Goal: Transaction & Acquisition: Book appointment/travel/reservation

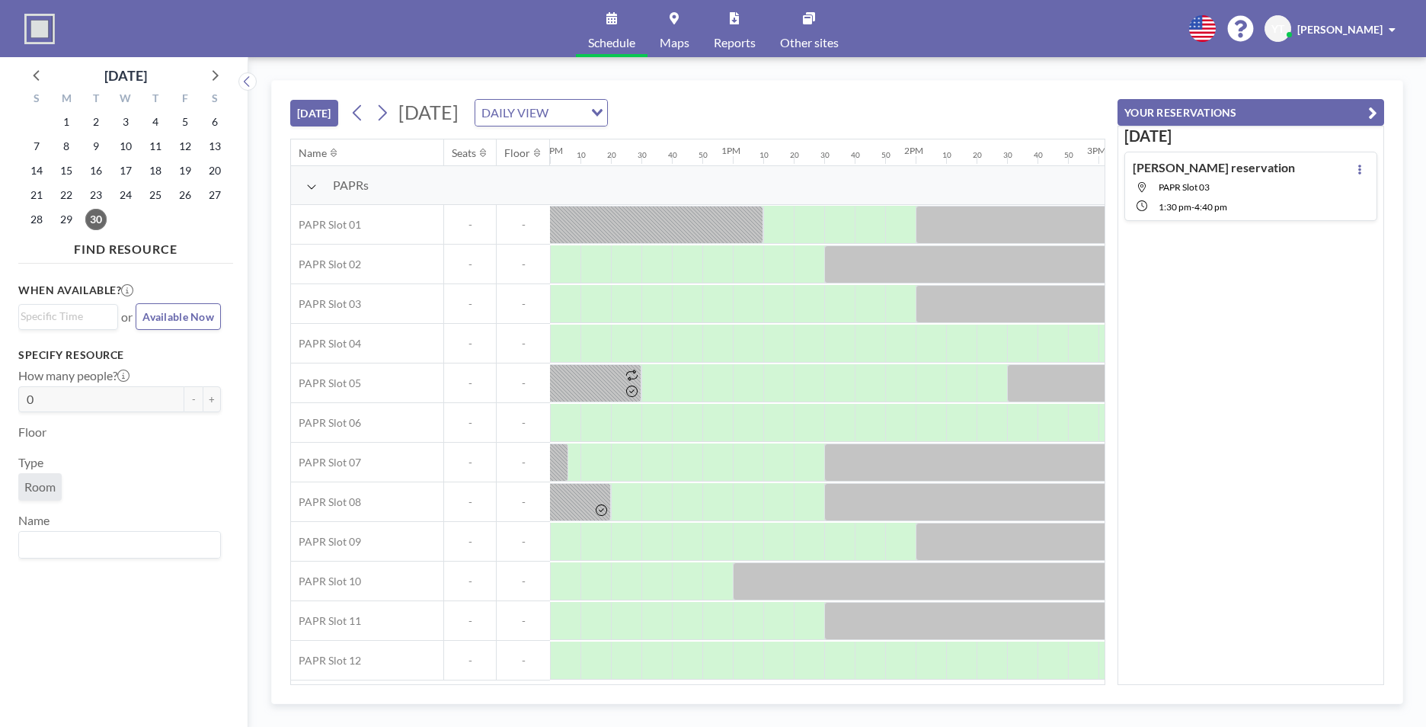
scroll to position [0, 2295]
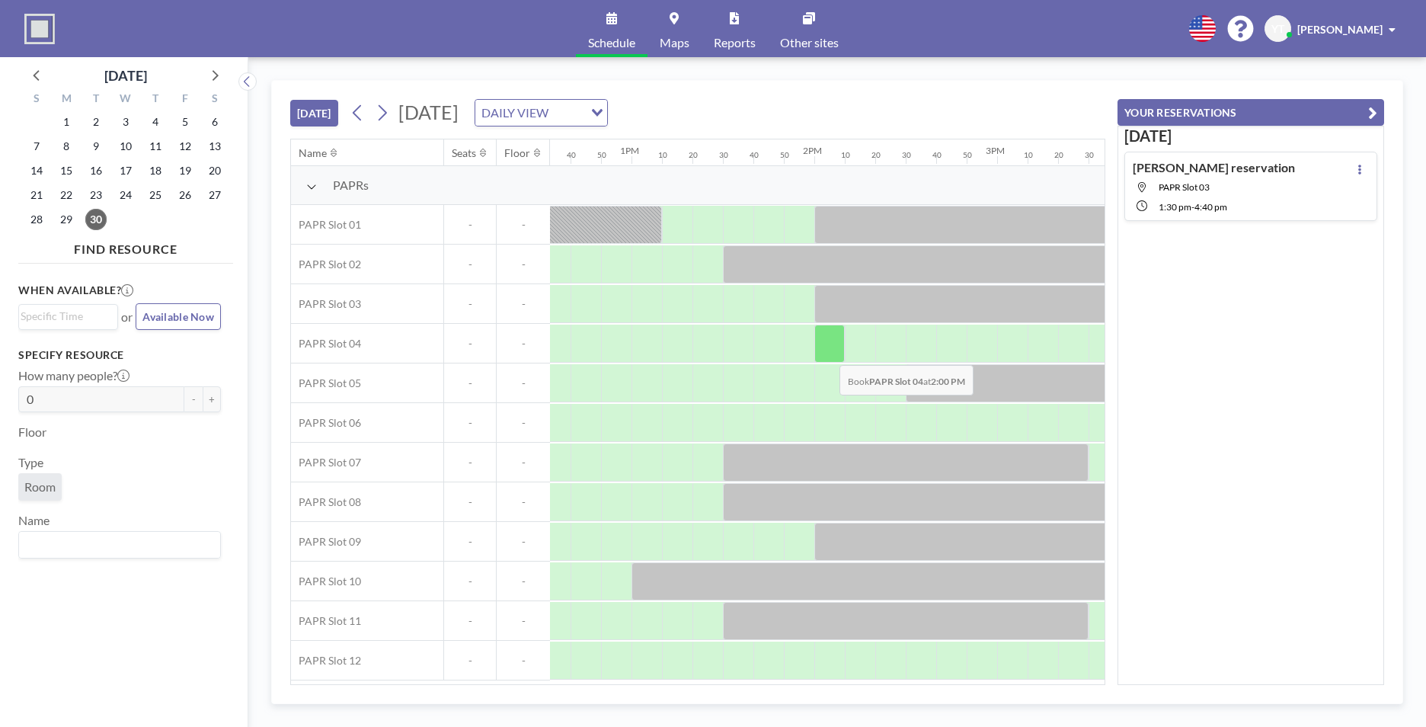
click at [827, 353] on div at bounding box center [829, 344] width 30 height 38
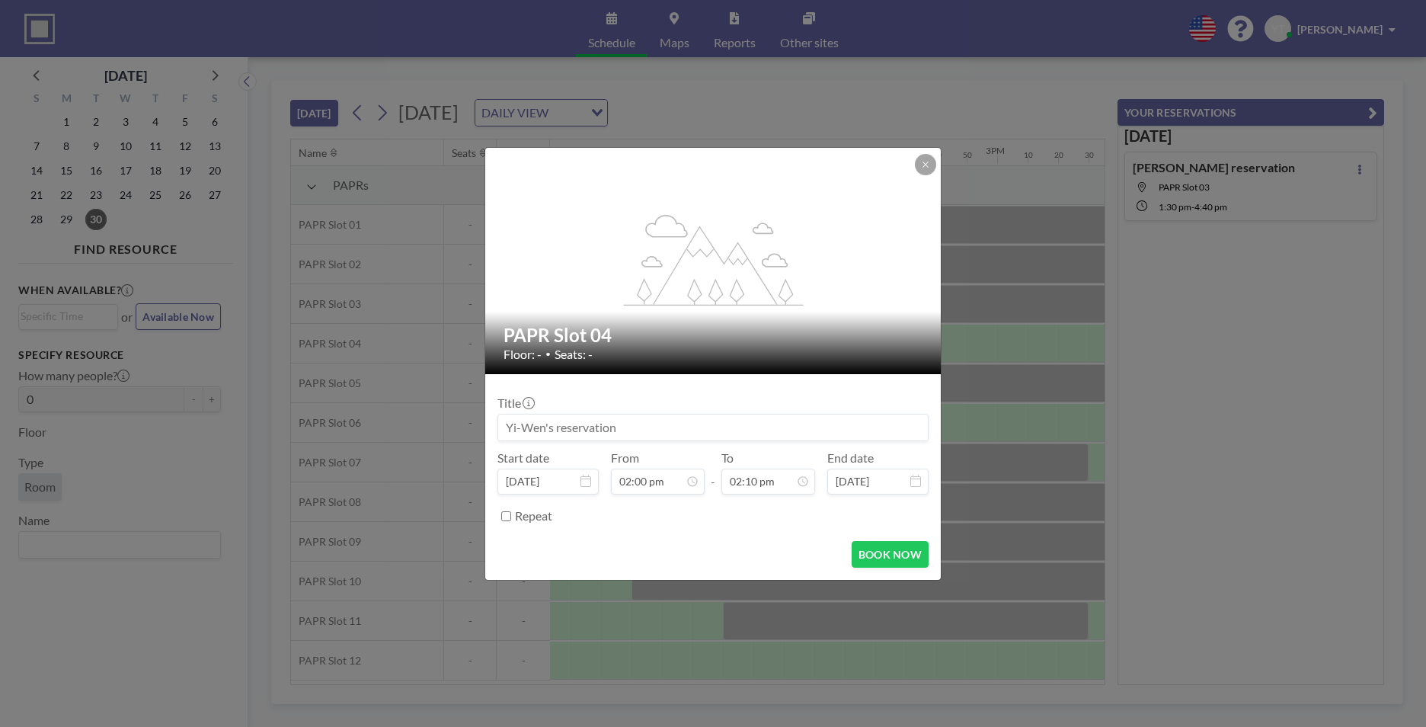
click at [827, 354] on div "Floor: - • Seats: -" at bounding box center [714, 354] width 421 height 15
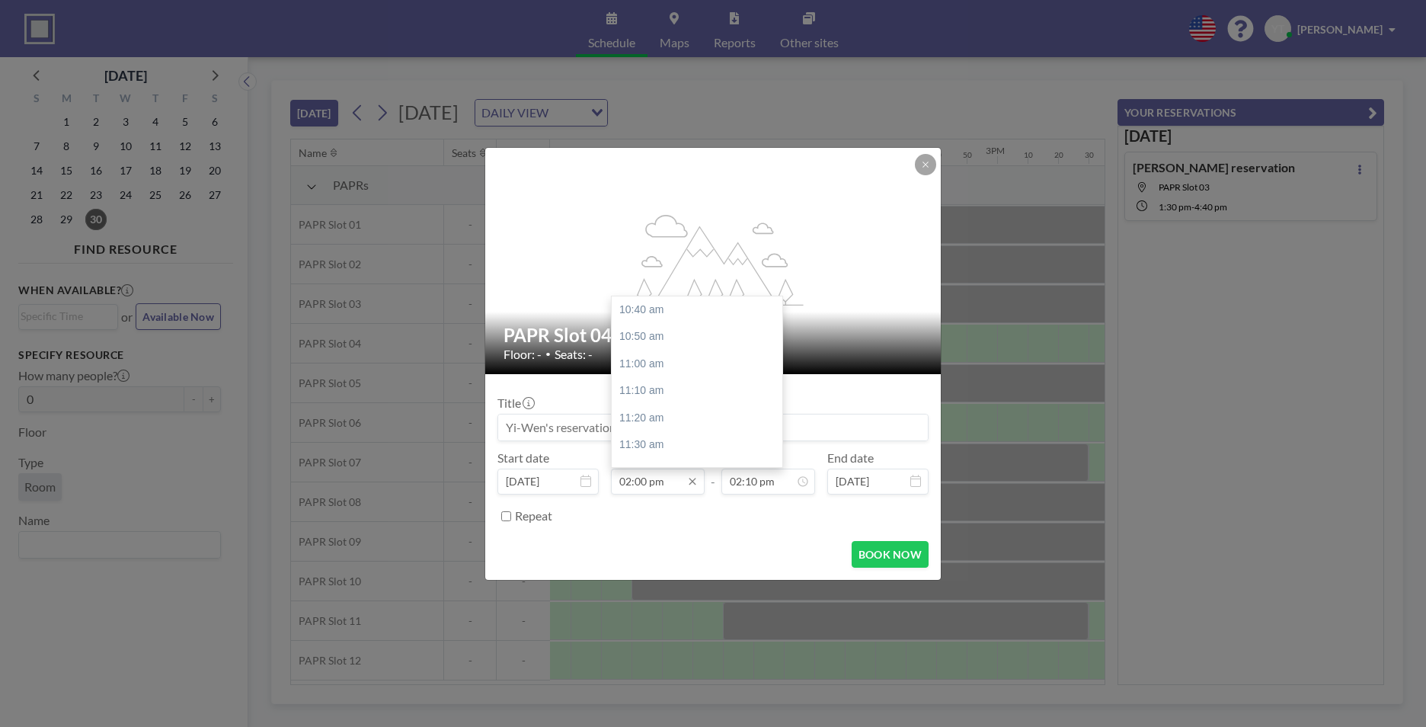
scroll to position [542, 0]
click at [649, 337] on div "02:10 pm" at bounding box center [701, 336] width 178 height 27
type input "02:10 pm"
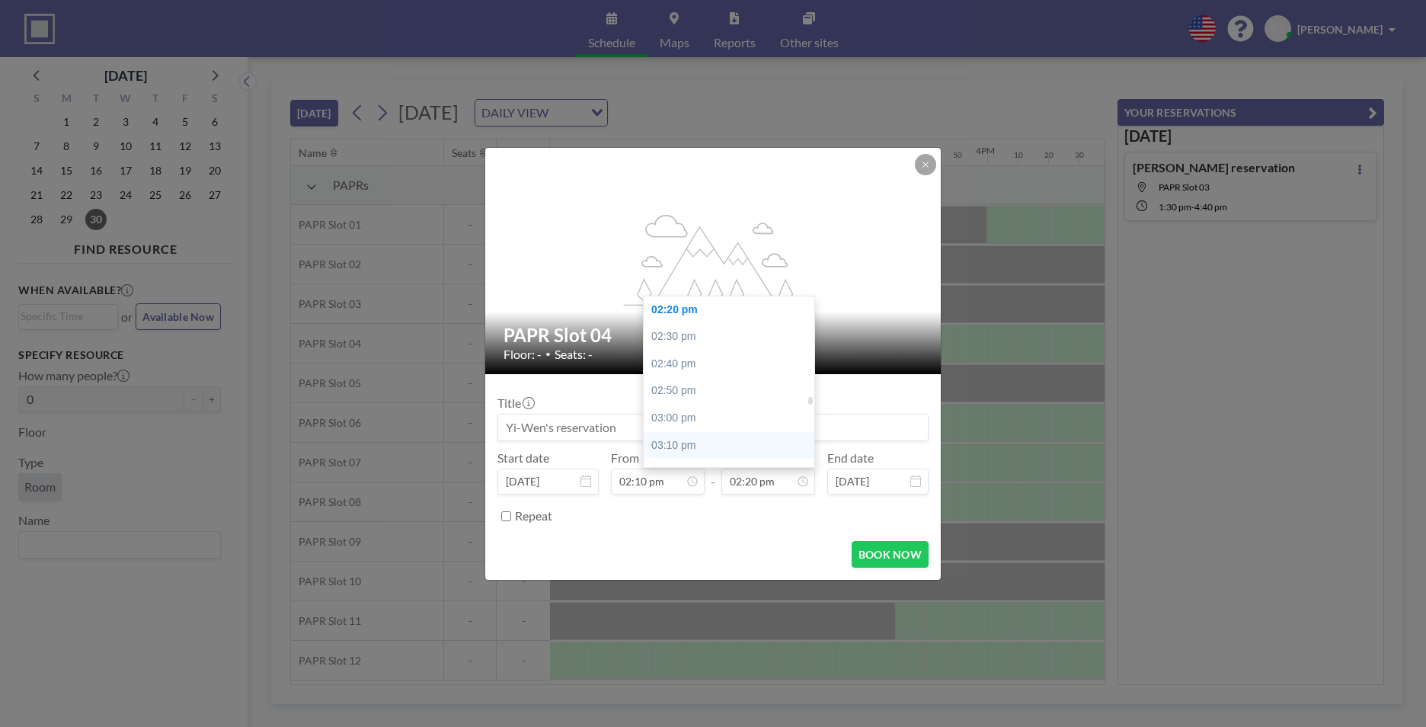
scroll to position [0, 2560]
click at [700, 416] on div "03:00 pm" at bounding box center [733, 418] width 178 height 27
type input "03:00 pm"
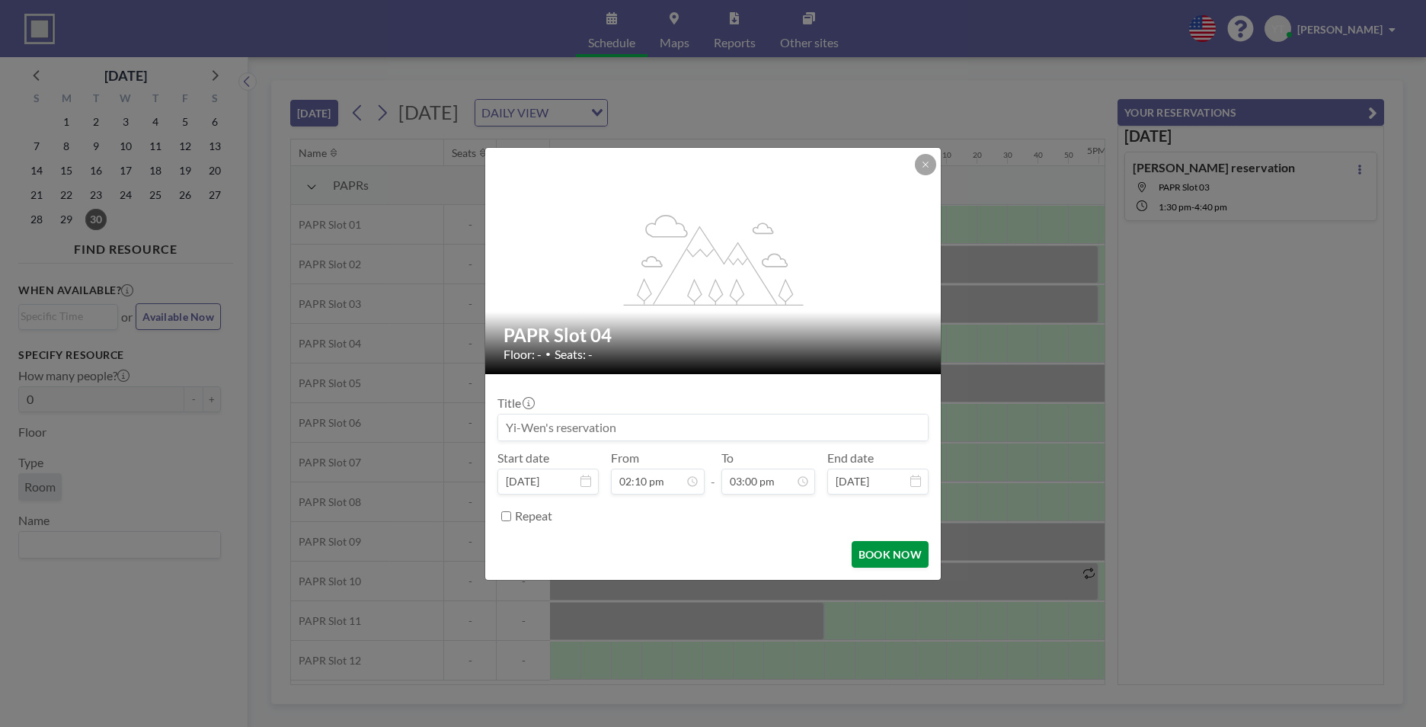
scroll to position [2440, 0]
click at [868, 556] on button "BOOK NOW" at bounding box center [890, 554] width 77 height 27
